Goal: Task Accomplishment & Management: Use online tool/utility

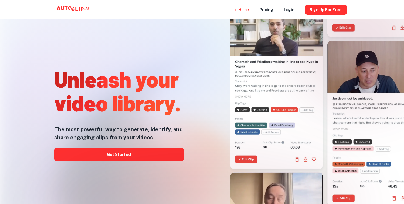
click at [155, 155] on div at bounding box center [203, 204] width 324 height 108
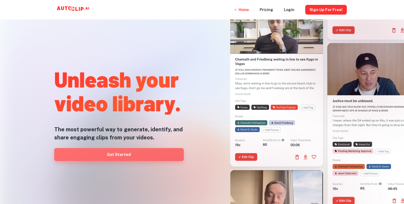
click at [165, 151] on link "Get Started" at bounding box center [119, 154] width 130 height 13
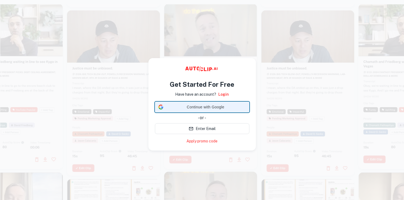
click at [185, 106] on span "Continue with Google" at bounding box center [206, 107] width 81 height 6
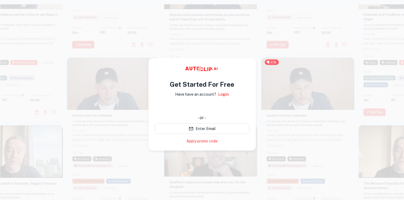
click at [283, 118] on div at bounding box center [308, 140] width 93 height 165
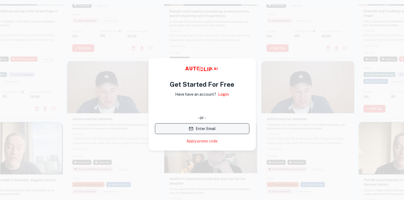
click at [239, 130] on button "Enter Email" at bounding box center [202, 128] width 95 height 11
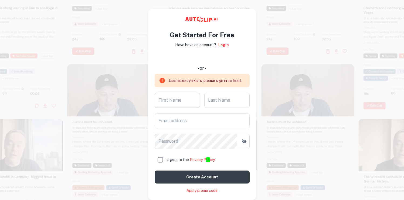
click at [183, 97] on input "First Name" at bounding box center [177, 100] width 45 height 15
type input "Pony"
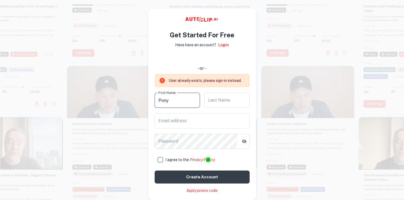
click at [226, 100] on input "Last Name" at bounding box center [227, 100] width 45 height 15
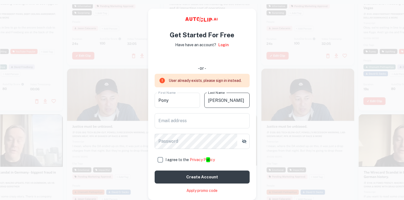
type input "wang"
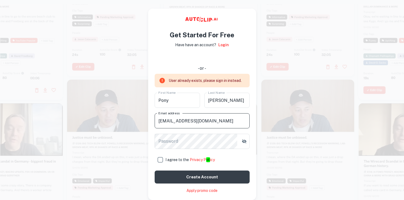
type input "50466034@qq.com"
click at [173, 132] on div "User already exists, please sign in instead. First Name Pony First Name Last Na…" at bounding box center [202, 129] width 95 height 110
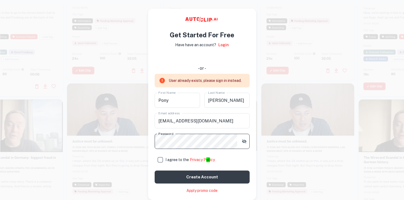
click at [162, 159] on input "I agree to the Privacy P ol icy" at bounding box center [160, 159] width 11 height 11
checkbox input "true"
click at [174, 176] on button "Create account" at bounding box center [202, 176] width 95 height 13
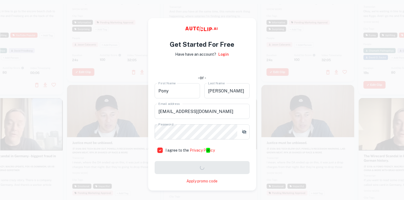
checkbox input "true"
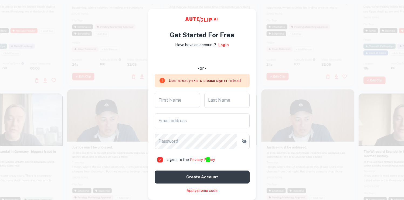
click at [221, 41] on div "Get Started For Free Have have an account? Login - or - User already exists, pl…" at bounding box center [202, 110] width 95 height 168
click at [222, 44] on link "Login" at bounding box center [224, 45] width 11 height 6
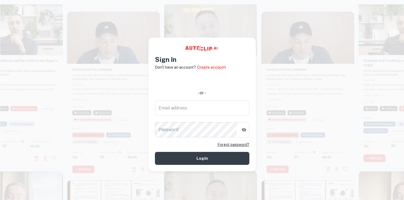
type input "50466034@qq.com"
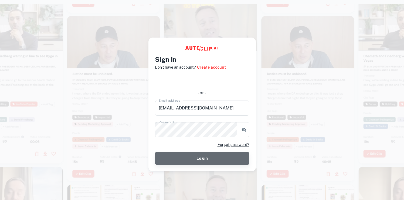
click at [212, 155] on button "Login" at bounding box center [202, 158] width 95 height 13
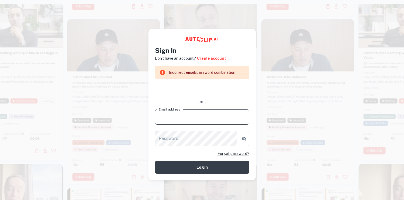
click at [205, 115] on input "Email address" at bounding box center [202, 116] width 95 height 15
type input "50466034@qq.com"
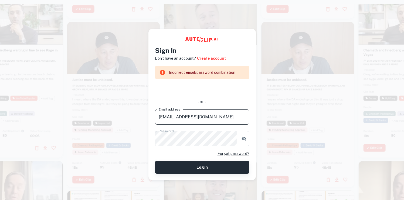
click at [201, 163] on button "Login" at bounding box center [202, 167] width 95 height 13
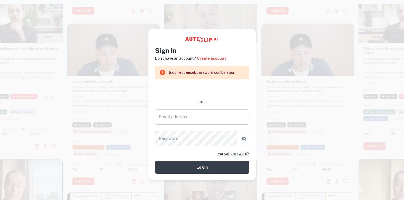
click at [189, 119] on input "Email address" at bounding box center [202, 116] width 95 height 15
type input "50466034@qq.com"
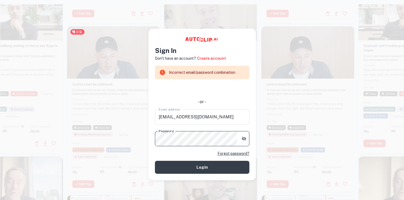
click at [132, 134] on main "Sign In Don't have an account? Create account Incorrect email/password combinat…" at bounding box center [202, 104] width 404 height 200
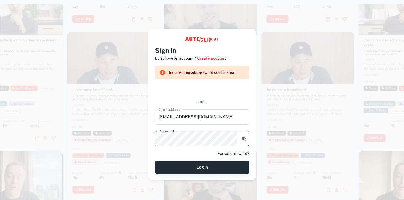
click at [199, 165] on button "Login" at bounding box center [202, 167] width 95 height 13
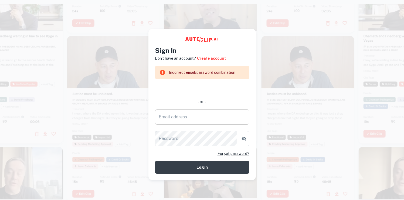
click at [198, 118] on input "Email address" at bounding box center [202, 116] width 95 height 15
type input "50466034@qq.com"
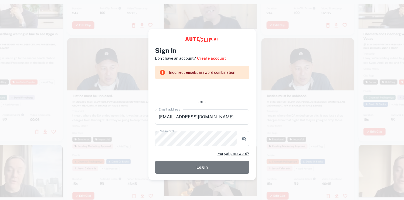
click at [201, 165] on button "Login" at bounding box center [202, 167] width 95 height 13
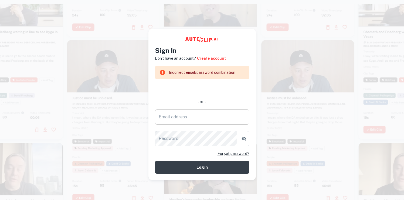
click at [194, 120] on input "Email address" at bounding box center [202, 116] width 95 height 15
type input "50466034@qq.com"
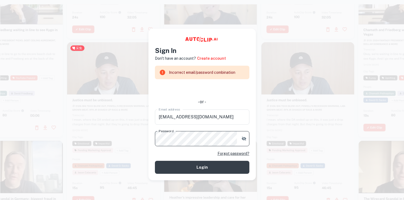
click at [113, 132] on main "Sign In Don't have an account? Create account Incorrect email/password combinat…" at bounding box center [202, 104] width 404 height 200
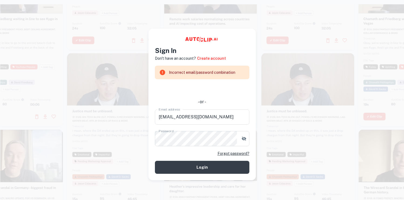
click at [159, 155] on div "Forgot password?" at bounding box center [202, 153] width 95 height 6
click at [171, 164] on button "Login" at bounding box center [202, 167] width 95 height 13
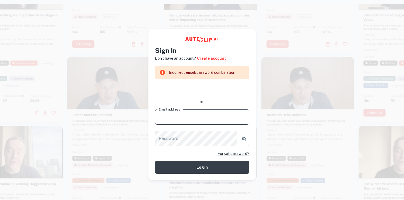
click at [183, 121] on input "Email address" at bounding box center [202, 116] width 95 height 15
type input "50466034@qq.com"
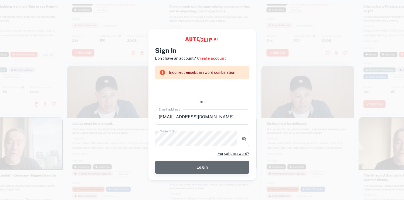
click at [173, 164] on button "Login" at bounding box center [202, 167] width 95 height 13
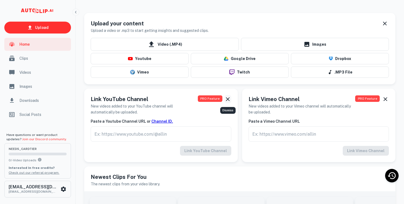
click at [228, 97] on icon "Dismiss" at bounding box center [228, 99] width 6 height 6
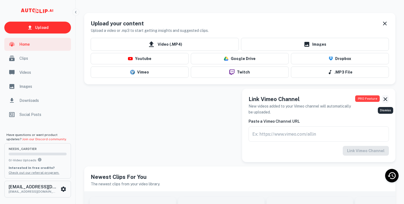
click at [387, 98] on icon "Dismiss" at bounding box center [386, 99] width 4 height 4
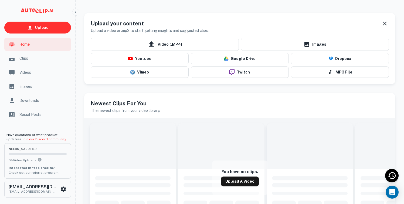
click at [25, 47] on span "Home" at bounding box center [43, 44] width 48 height 6
click at [27, 56] on span "Clips" at bounding box center [43, 58] width 48 height 6
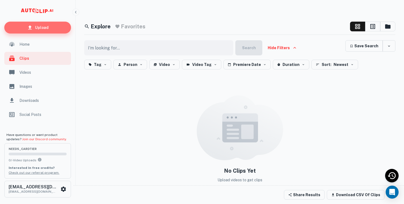
click at [56, 30] on link "Upload" at bounding box center [37, 28] width 67 height 12
